Goal: Transaction & Acquisition: Subscribe to service/newsletter

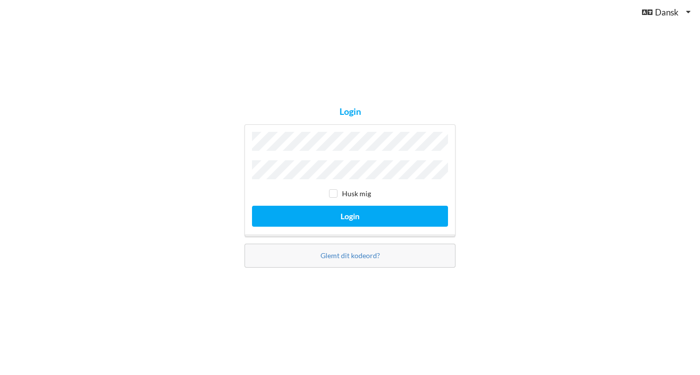
click at [332, 193] on input "checkbox" at bounding box center [333, 193] width 8 height 8
checkbox input "true"
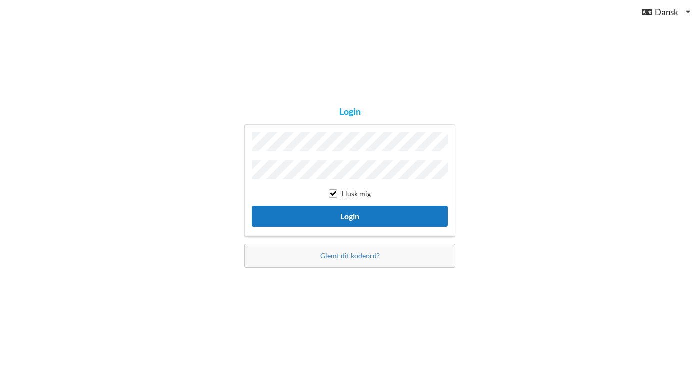
click at [341, 213] on button "Login" at bounding box center [350, 216] width 196 height 20
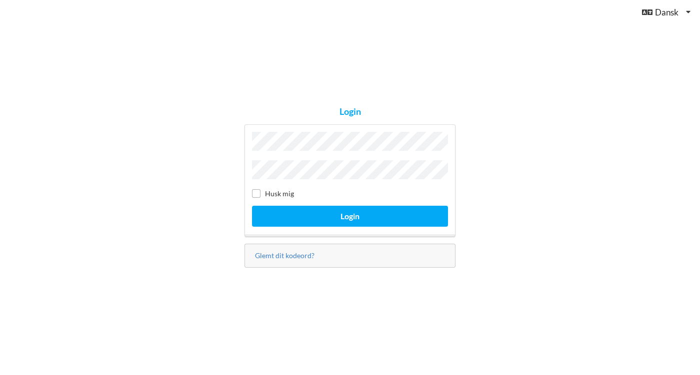
click at [267, 194] on label "Husk mig" at bounding box center [273, 193] width 42 height 8
click at [283, 253] on link "Glemt dit kodeord?" at bounding box center [284, 255] width 59 height 8
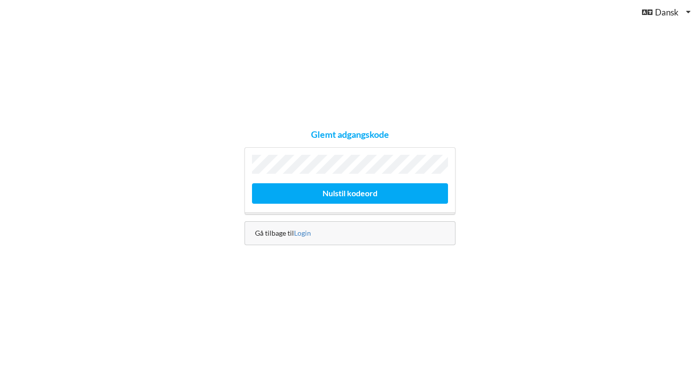
click at [304, 236] on div "Gå tilbage til Login" at bounding box center [349, 233] width 211 height 24
click at [303, 231] on link "Login" at bounding box center [302, 233] width 17 height 8
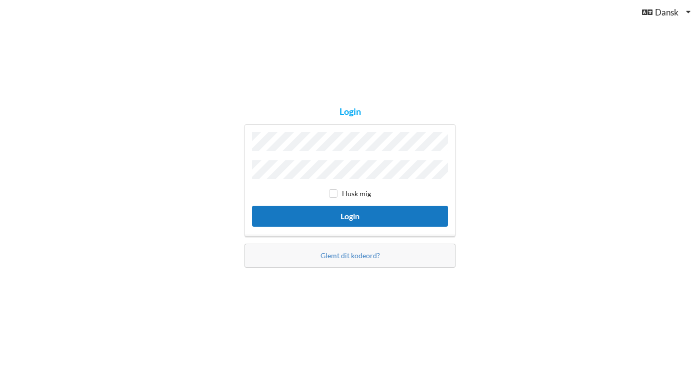
click at [334, 214] on button "Login" at bounding box center [350, 216] width 196 height 20
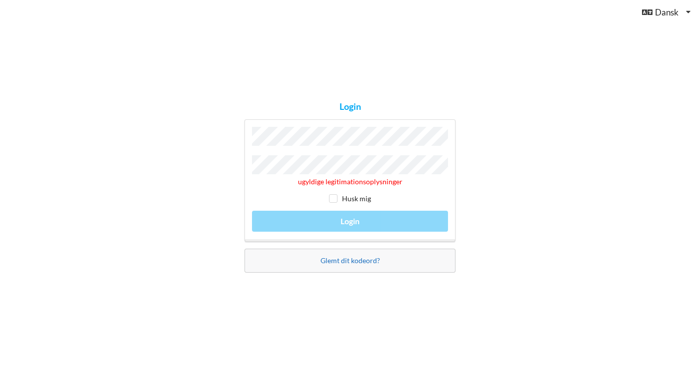
click at [344, 262] on link "Glemt dit kodeord?" at bounding box center [349, 260] width 59 height 8
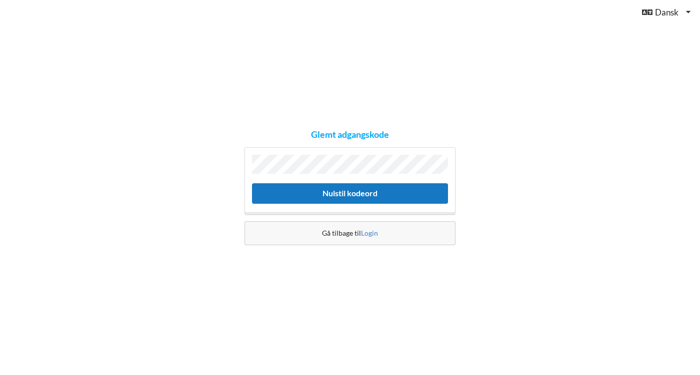
click at [396, 197] on button "Nulstil kodeord" at bounding box center [350, 193] width 196 height 20
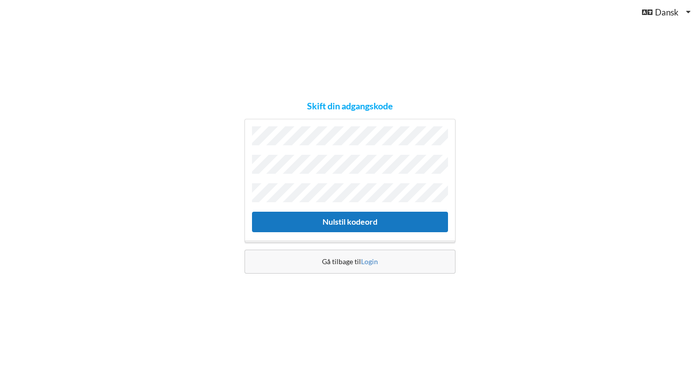
click at [345, 217] on button "Nulstil kodeord" at bounding box center [350, 222] width 196 height 20
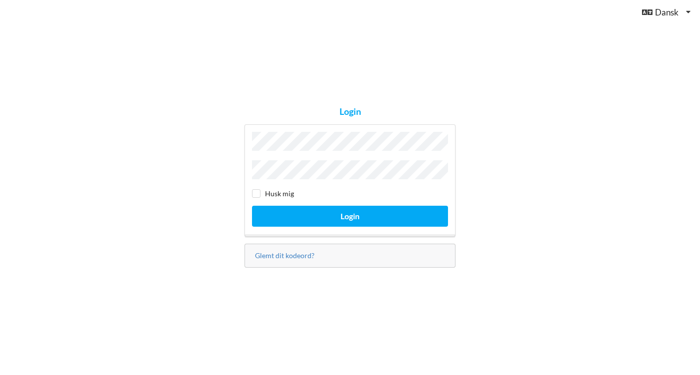
click at [350, 213] on button "Login" at bounding box center [350, 216] width 196 height 20
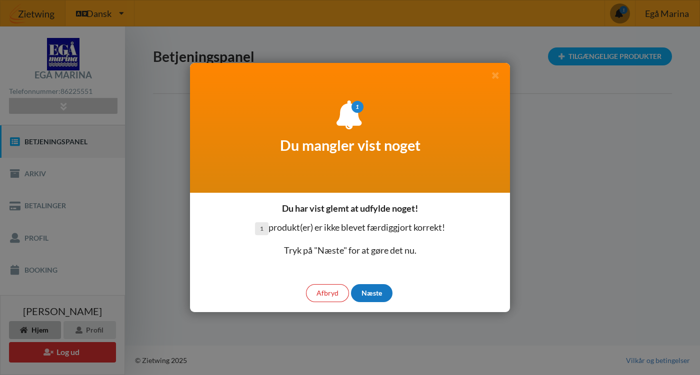
click at [369, 293] on div "Næste" at bounding box center [371, 293] width 41 height 18
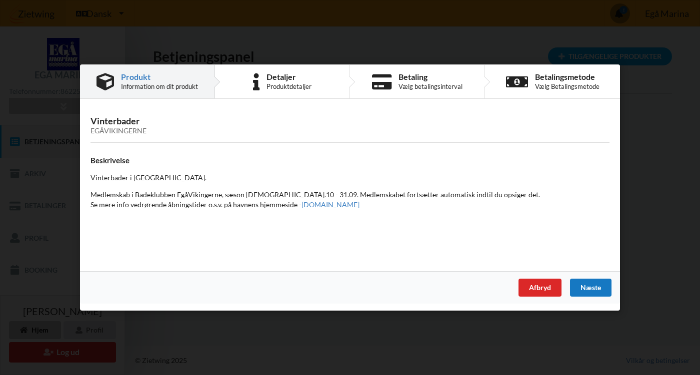
click at [590, 283] on div "Næste" at bounding box center [590, 288] width 41 height 18
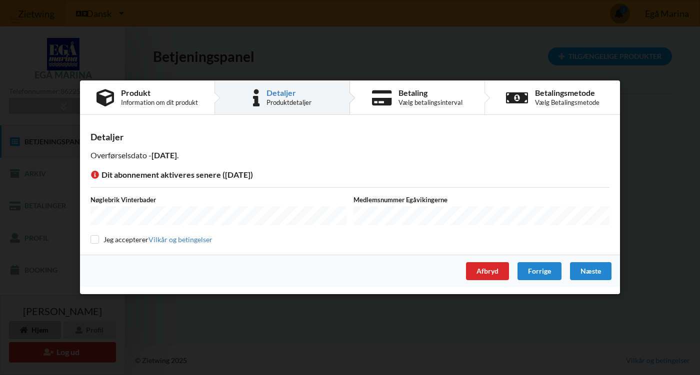
click at [96, 240] on input "checkbox" at bounding box center [94, 239] width 8 height 8
checkbox input "true"
click at [587, 272] on div "Næste" at bounding box center [590, 272] width 41 height 18
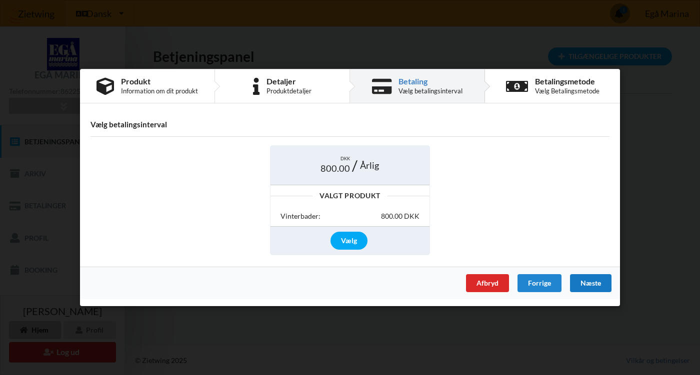
click at [586, 281] on div "Næste" at bounding box center [590, 283] width 41 height 18
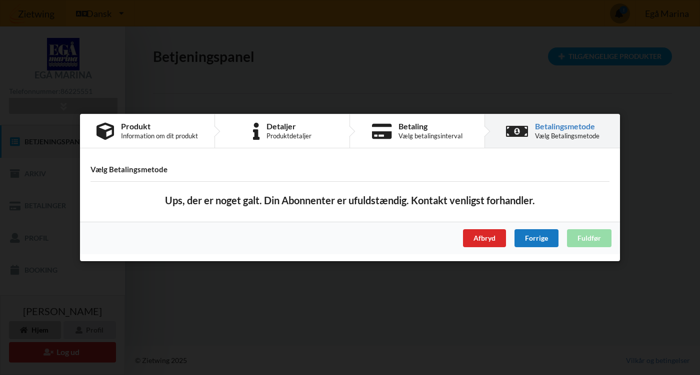
click at [525, 237] on div "Forrige" at bounding box center [536, 238] width 44 height 18
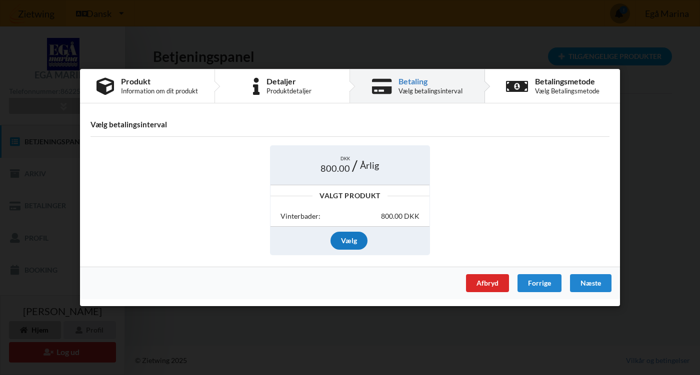
click at [343, 236] on div "Vælg" at bounding box center [348, 241] width 37 height 18
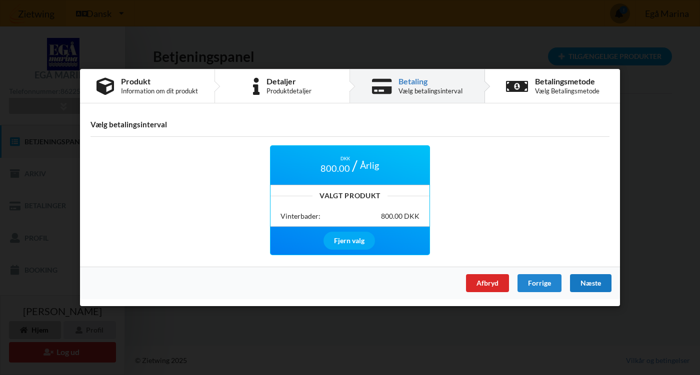
click at [584, 278] on div "Næste" at bounding box center [590, 283] width 41 height 18
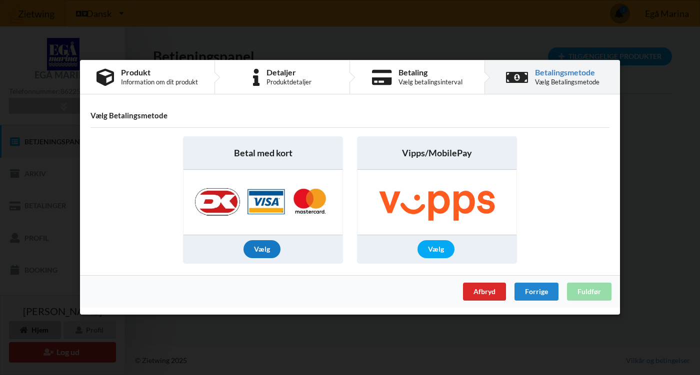
click at [259, 249] on div "Vælg" at bounding box center [261, 250] width 37 height 18
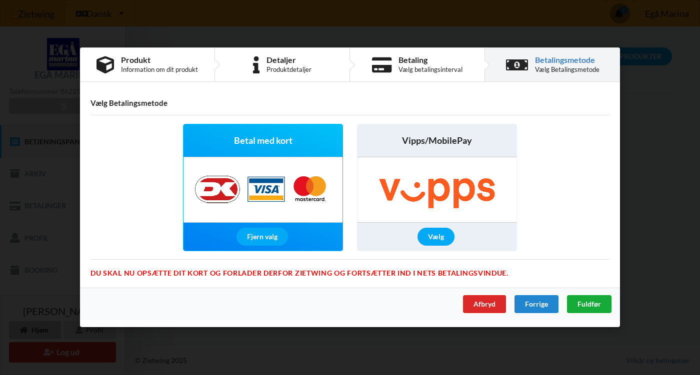
click at [593, 303] on span "Fuldfør" at bounding box center [588, 304] width 23 height 8
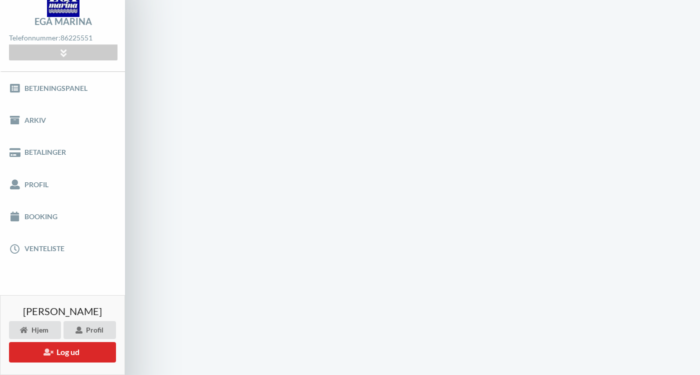
scroll to position [67, 0]
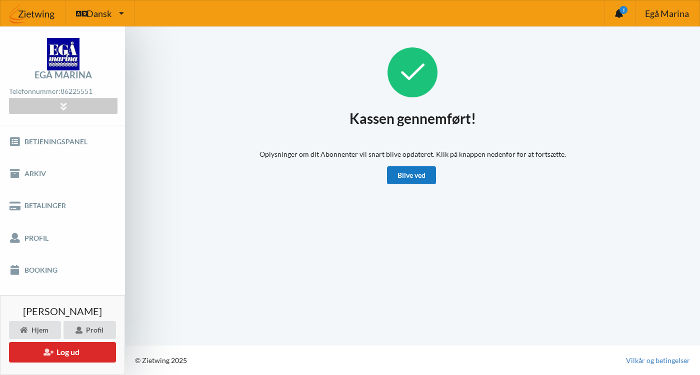
click at [410, 175] on link "Blive ved" at bounding box center [411, 175] width 49 height 18
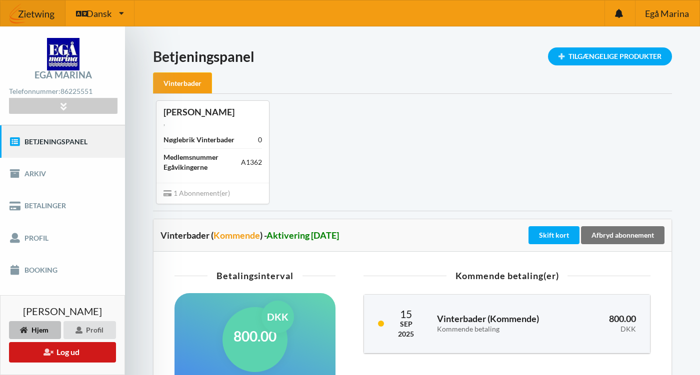
click at [70, 356] on button "Log ud" at bounding box center [62, 352] width 107 height 20
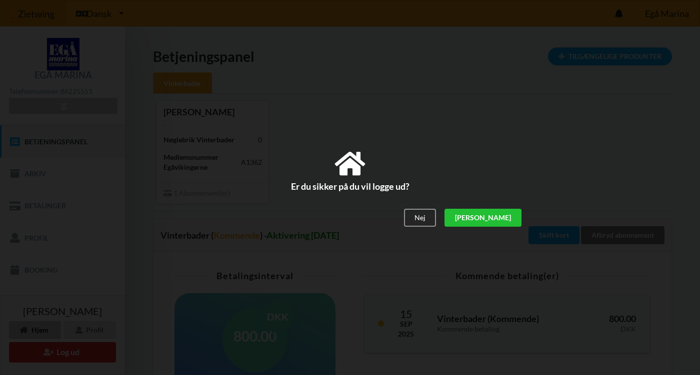
click at [507, 219] on div "[PERSON_NAME]" at bounding box center [482, 218] width 77 height 18
